Goal: Information Seeking & Learning: Get advice/opinions

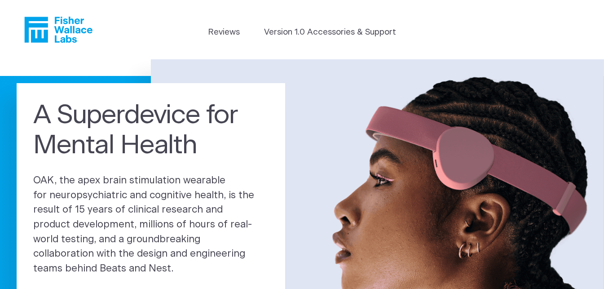
drag, startPoint x: 308, startPoint y: 73, endPoint x: 273, endPoint y: 72, distance: 35.0
drag, startPoint x: 273, startPoint y: 72, endPoint x: 250, endPoint y: 48, distance: 33.7
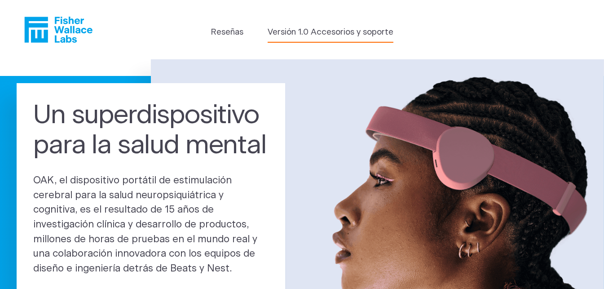
click at [333, 33] on font "Versión 1.0 Accesorios y soporte" at bounding box center [331, 32] width 126 height 9
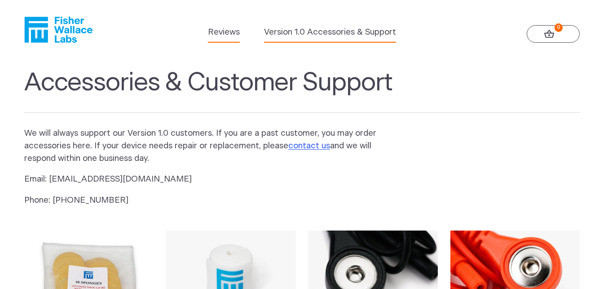
click at [232, 30] on link "Reviews" at bounding box center [224, 32] width 32 height 13
